Goal: Check status: Verify the current state of an ongoing process or item

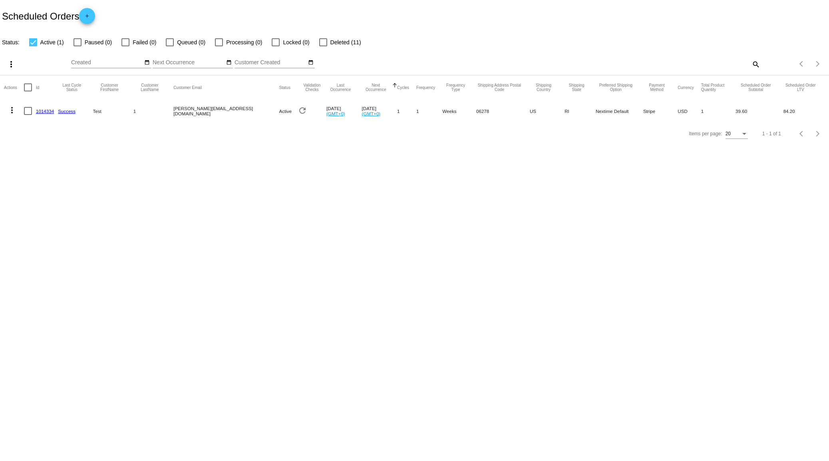
click at [250, 217] on body "Scheduled Orders add Status: Active (1) Paused (0) Failed (0) Queued (0) Proces…" at bounding box center [414, 230] width 829 height 461
click at [46, 109] on link "1014334" at bounding box center [45, 111] width 18 height 5
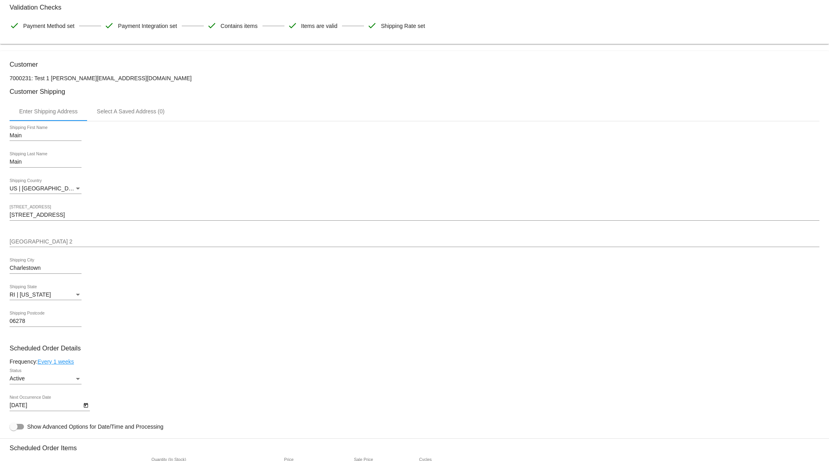
scroll to position [145, 0]
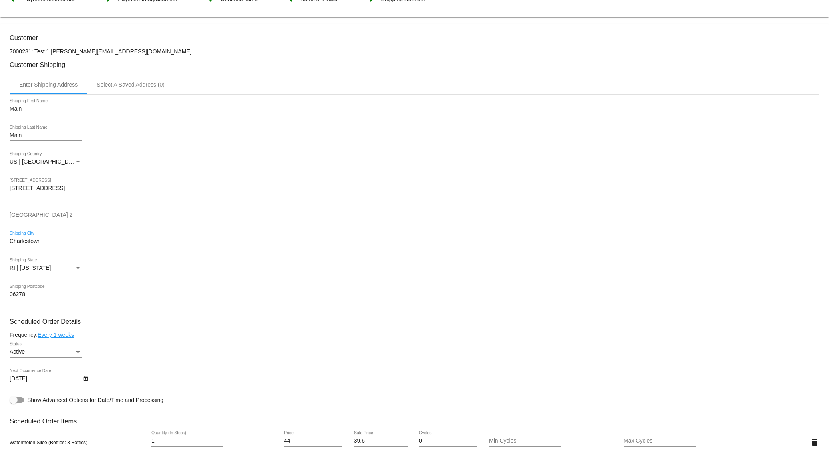
drag, startPoint x: 52, startPoint y: 243, endPoint x: -58, endPoint y: 236, distance: 109.7
click at [0, 236] on html "arrow_back Scheduled Order #1014334 Active more_vert Last Processing Cycle ID: …" at bounding box center [414, 230] width 829 height 461
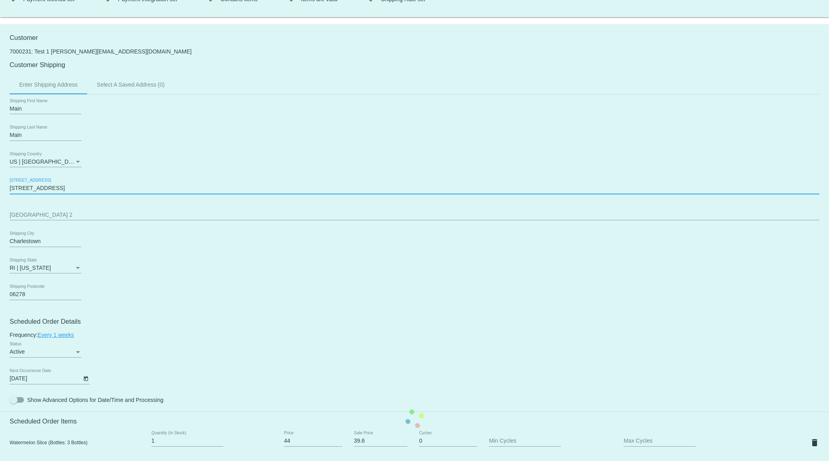
drag, startPoint x: 60, startPoint y: 188, endPoint x: -59, endPoint y: 184, distance: 119.1
click at [0, 184] on html "arrow_back Scheduled Order #1014334 Active more_vert Last Processing Cycle ID: …" at bounding box center [414, 230] width 829 height 461
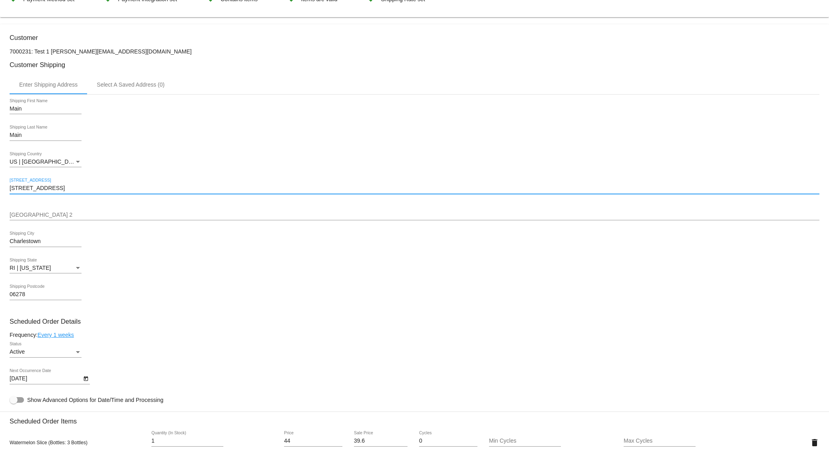
click at [38, 298] on mat-card "Customer 7000231: Test 1 [PERSON_NAME][EMAIL_ADDRESS][DOMAIN_NAME] Customer Shi…" at bounding box center [414, 418] width 829 height 789
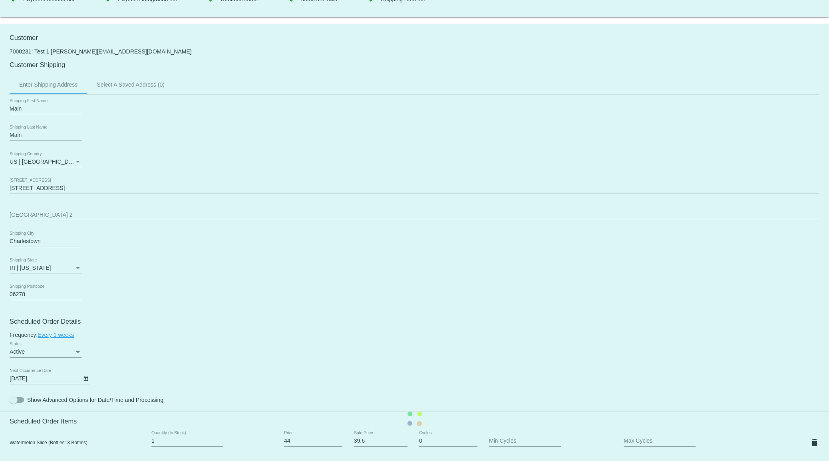
click at [37, 294] on mat-card "Customer 7000231: Test 1 [PERSON_NAME][EMAIL_ADDRESS][DOMAIN_NAME] Customer Shi…" at bounding box center [414, 418] width 829 height 789
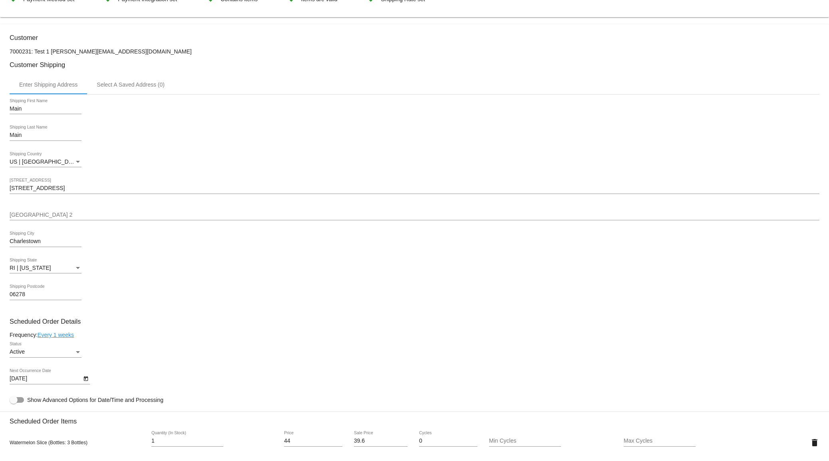
click at [36, 295] on input "06278" at bounding box center [46, 295] width 72 height 6
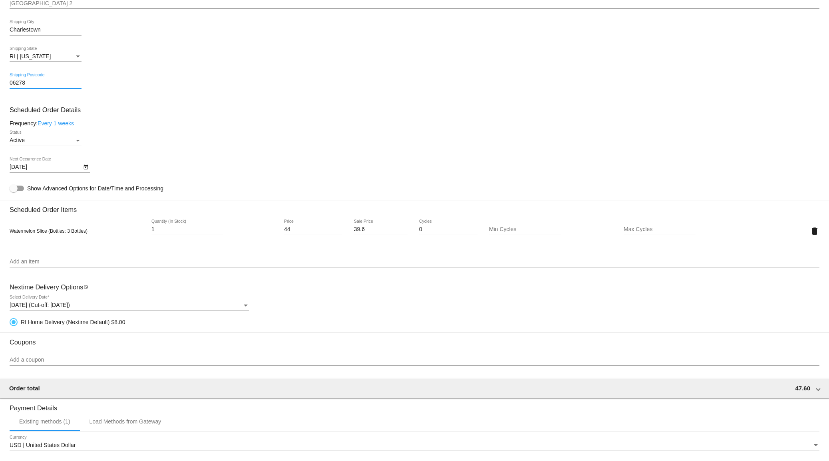
scroll to position [363, 0]
